Goal: Navigation & Orientation: Find specific page/section

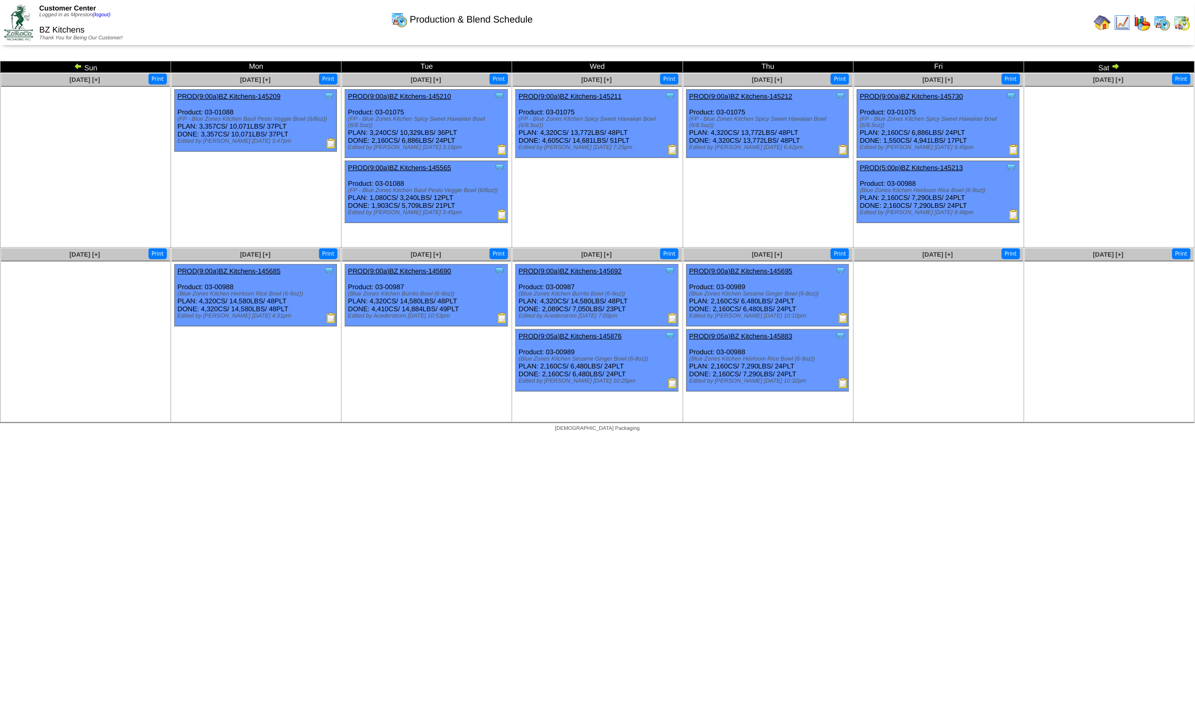
click at [1178, 28] on img at bounding box center [1182, 22] width 17 height 17
click at [1167, 24] on img at bounding box center [1162, 22] width 17 height 17
click at [1166, 20] on img at bounding box center [1162, 22] width 17 height 17
click at [1187, 22] on img at bounding box center [1182, 22] width 17 height 17
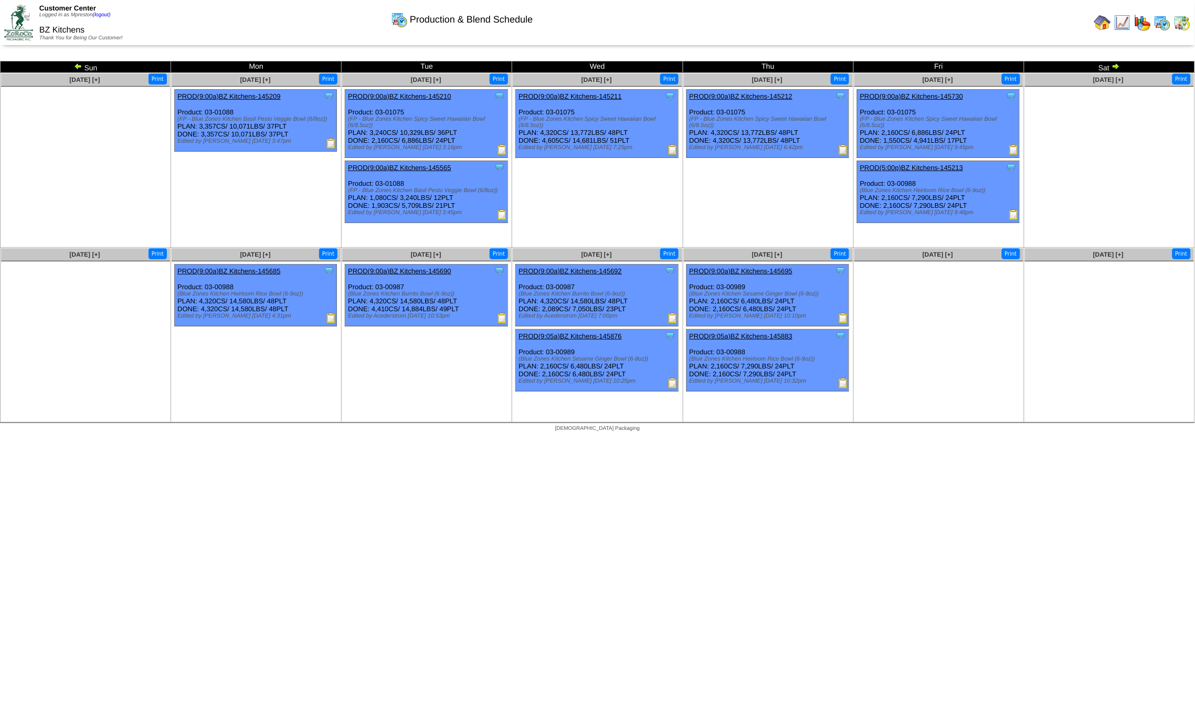
click at [1185, 21] on img at bounding box center [1182, 22] width 17 height 17
click at [407, 17] on img at bounding box center [399, 19] width 17 height 17
click at [14, 34] on img at bounding box center [18, 22] width 29 height 35
click at [1178, 24] on img at bounding box center [1182, 22] width 17 height 17
